Goal: Navigation & Orientation: Find specific page/section

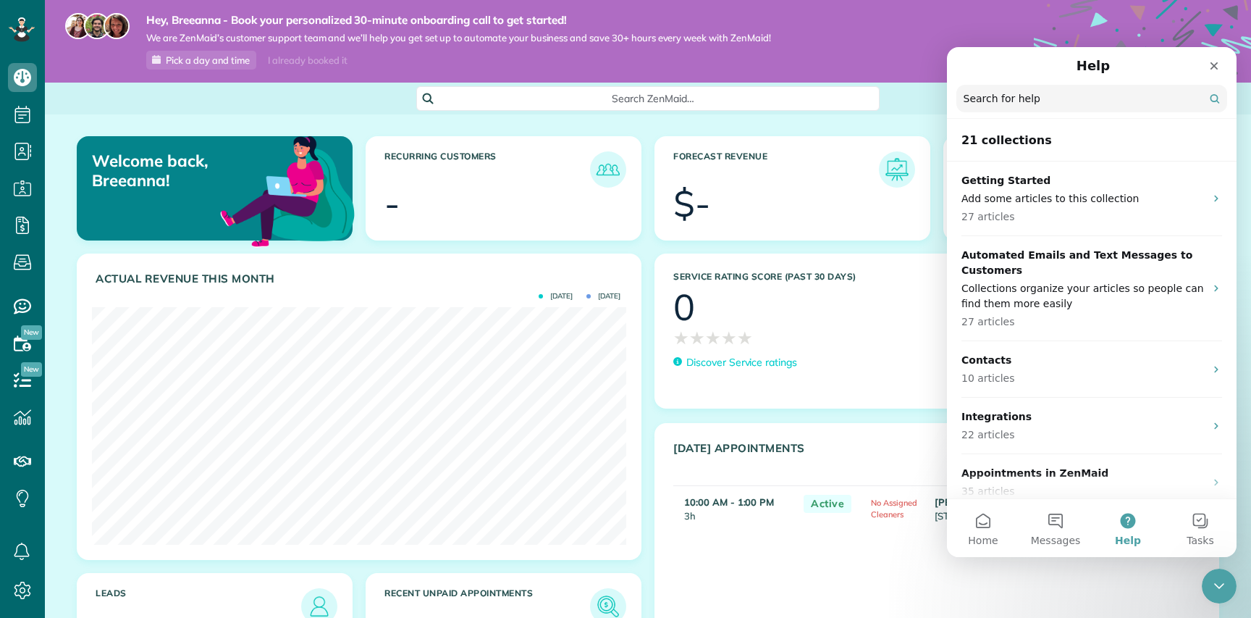
scroll to position [556, 0]
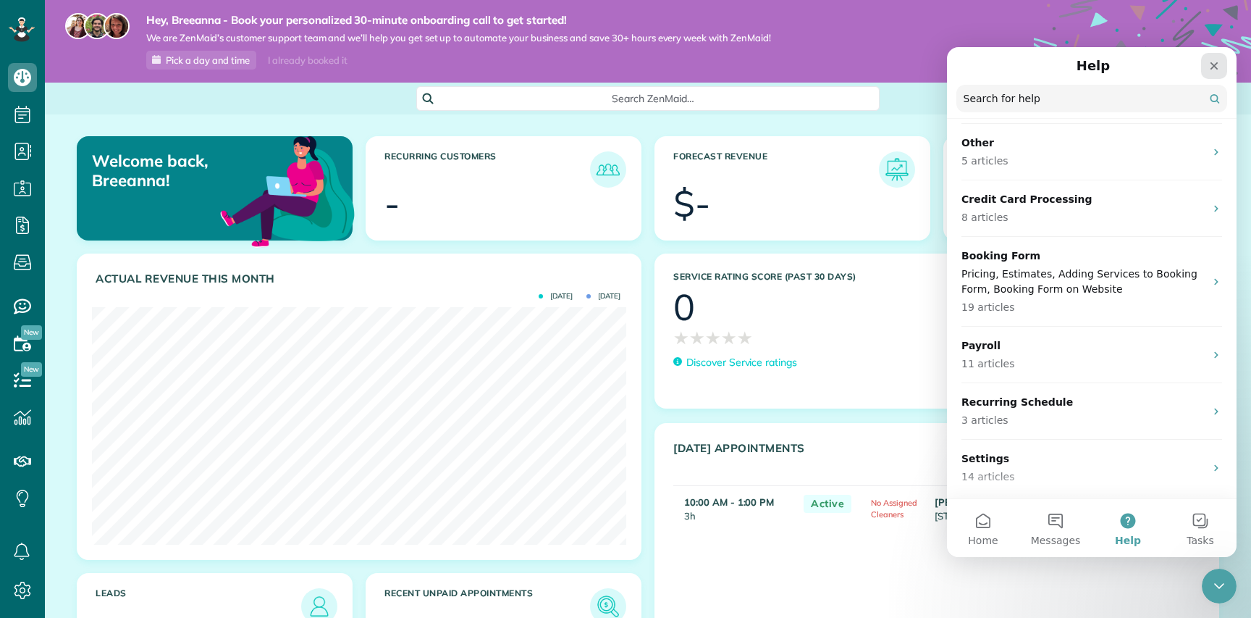
click at [1213, 64] on icon "Close" at bounding box center [1215, 66] width 8 height 8
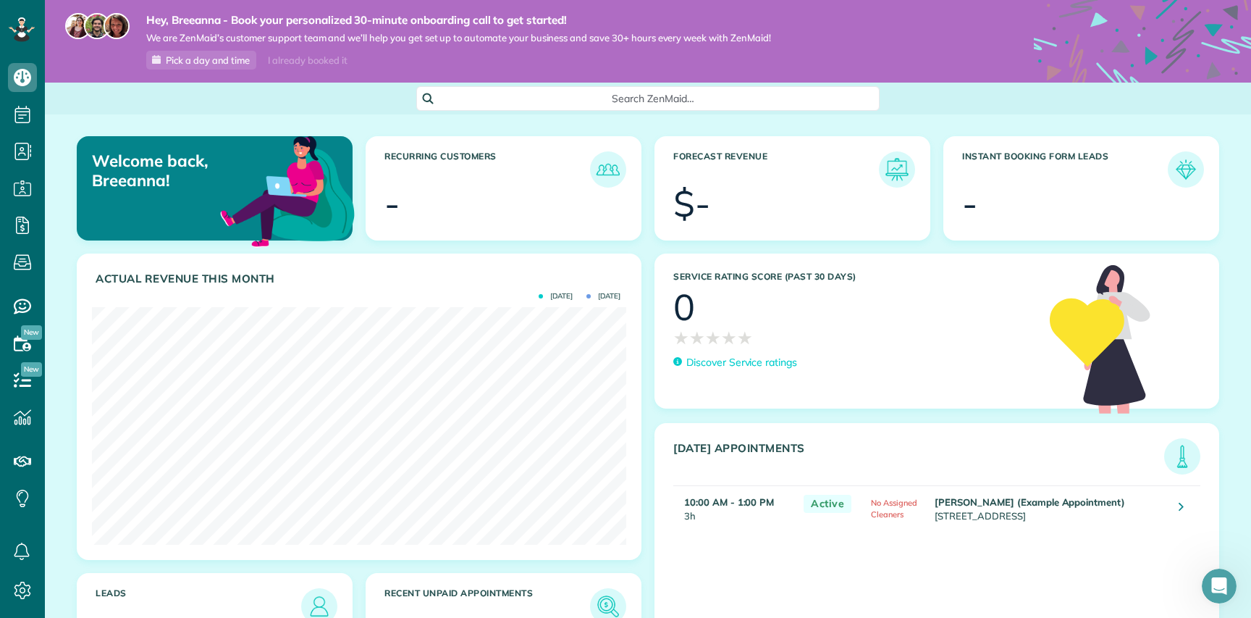
scroll to position [0, 0]
click at [22, 602] on icon at bounding box center [22, 590] width 29 height 29
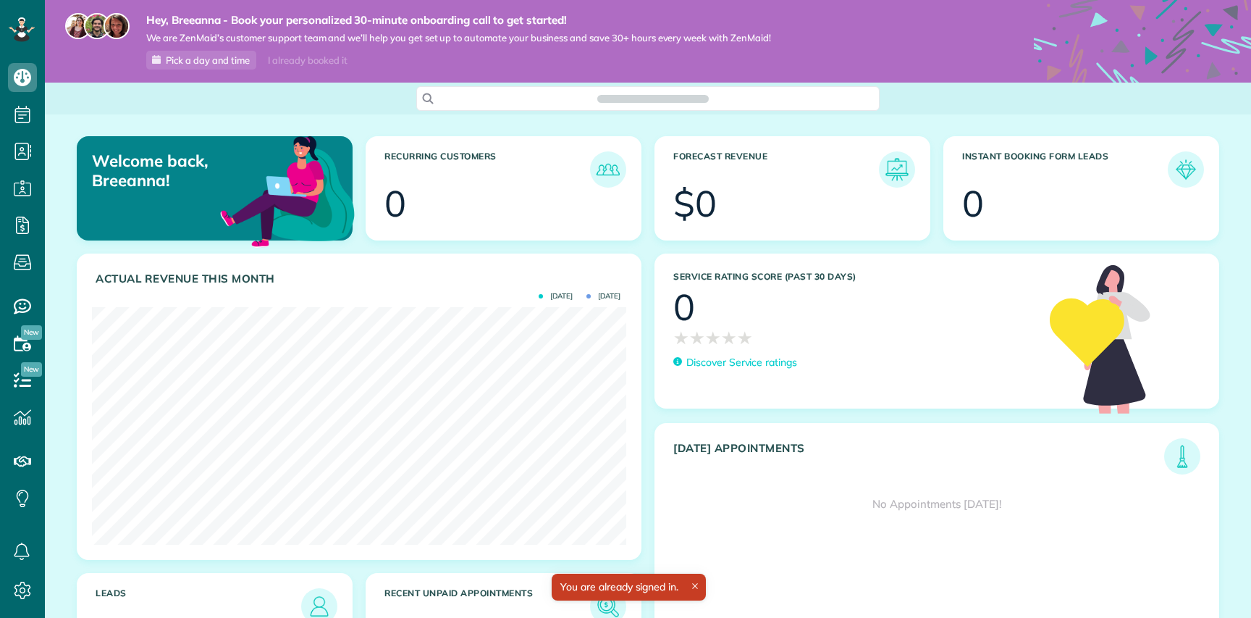
scroll to position [237, 534]
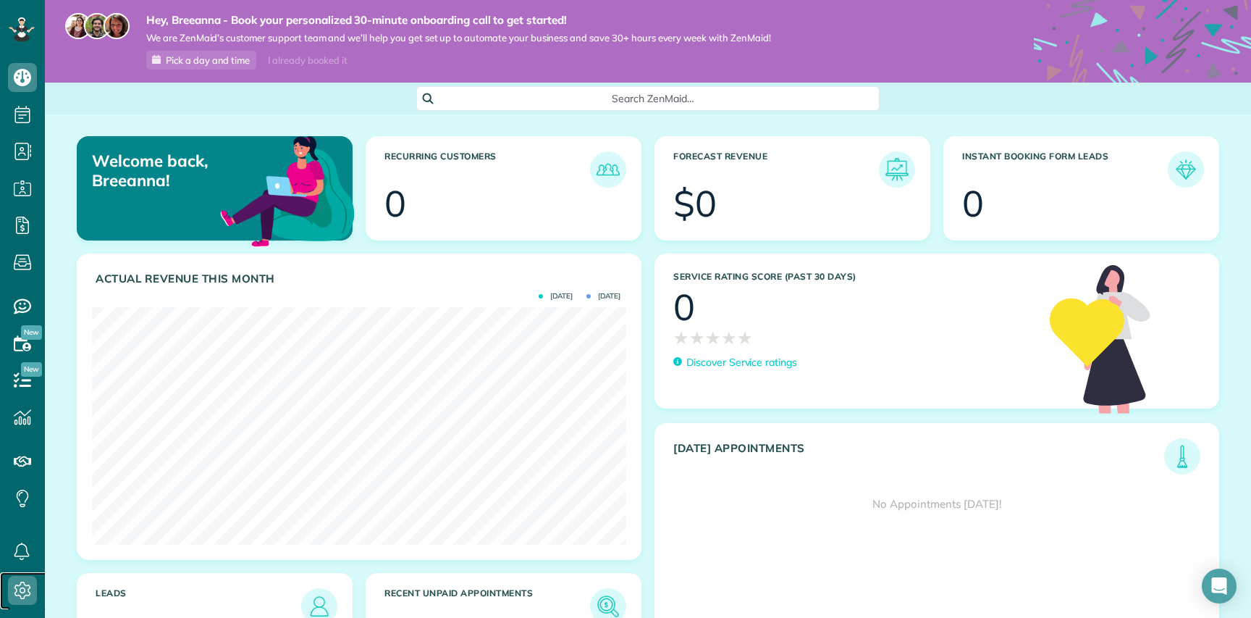
click at [27, 586] on icon at bounding box center [22, 590] width 29 height 29
